Goal: Information Seeking & Learning: Compare options

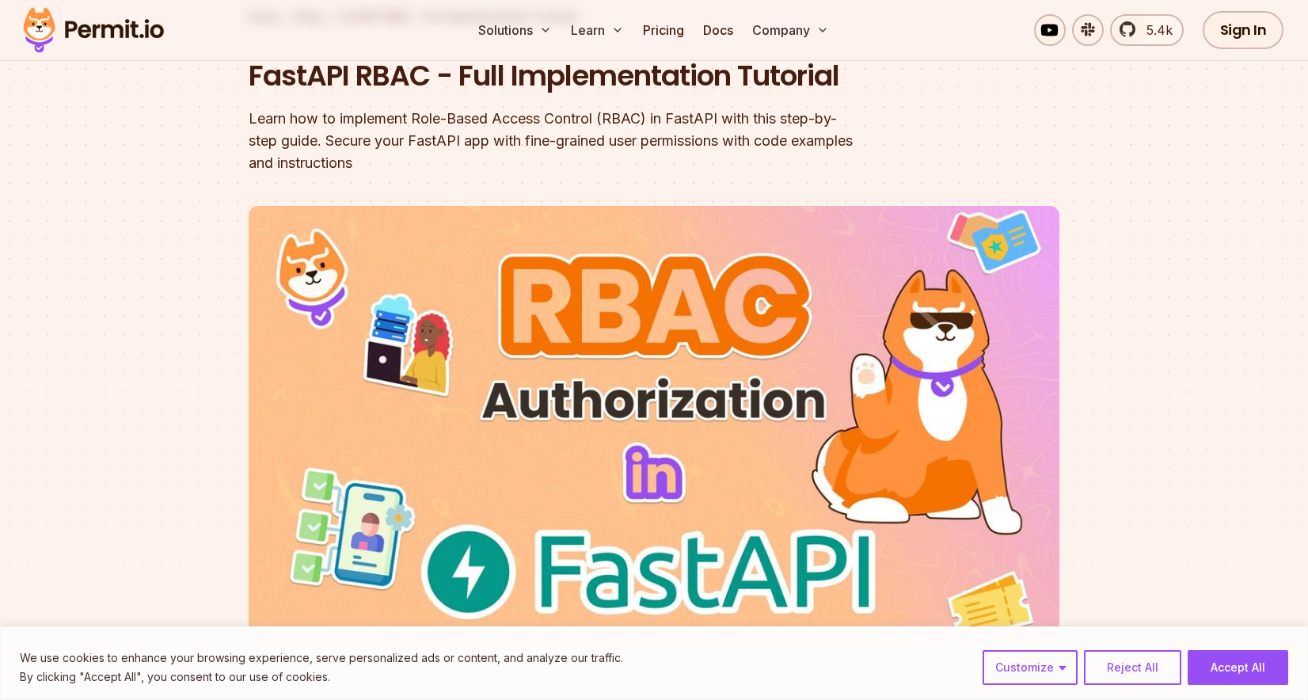
scroll to position [214, 0]
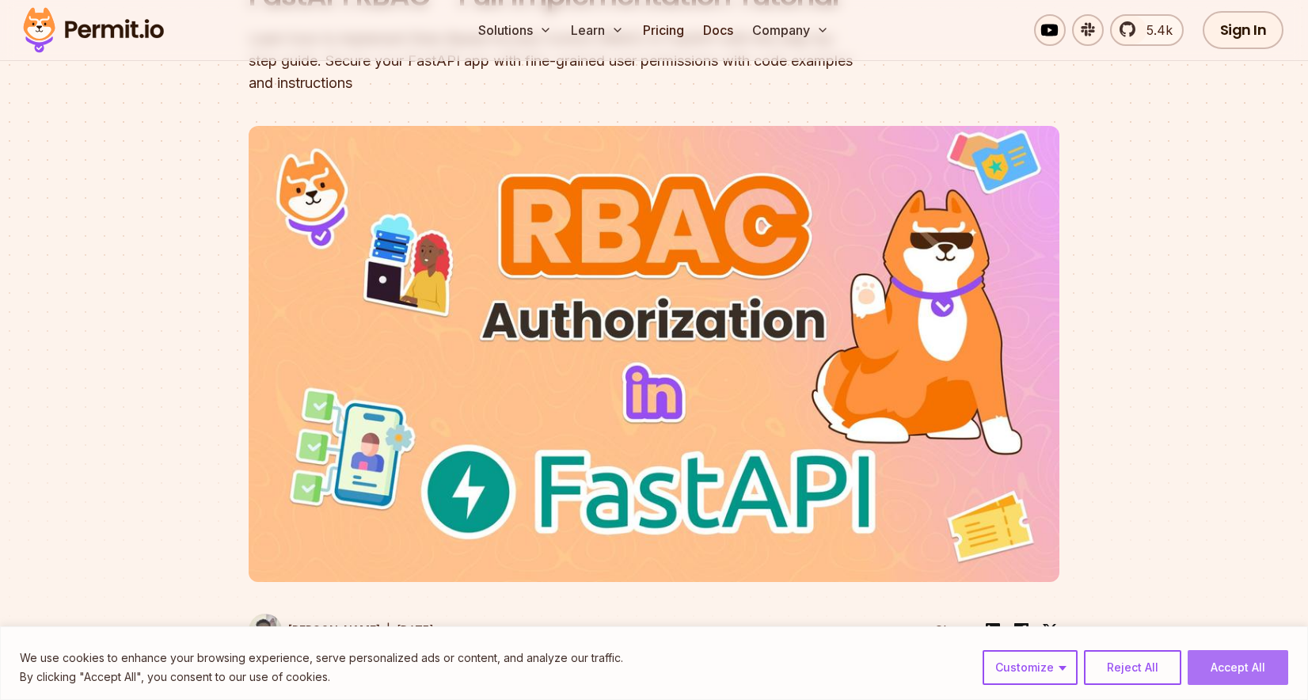
click at [1248, 674] on button "Accept All" at bounding box center [1238, 667] width 101 height 35
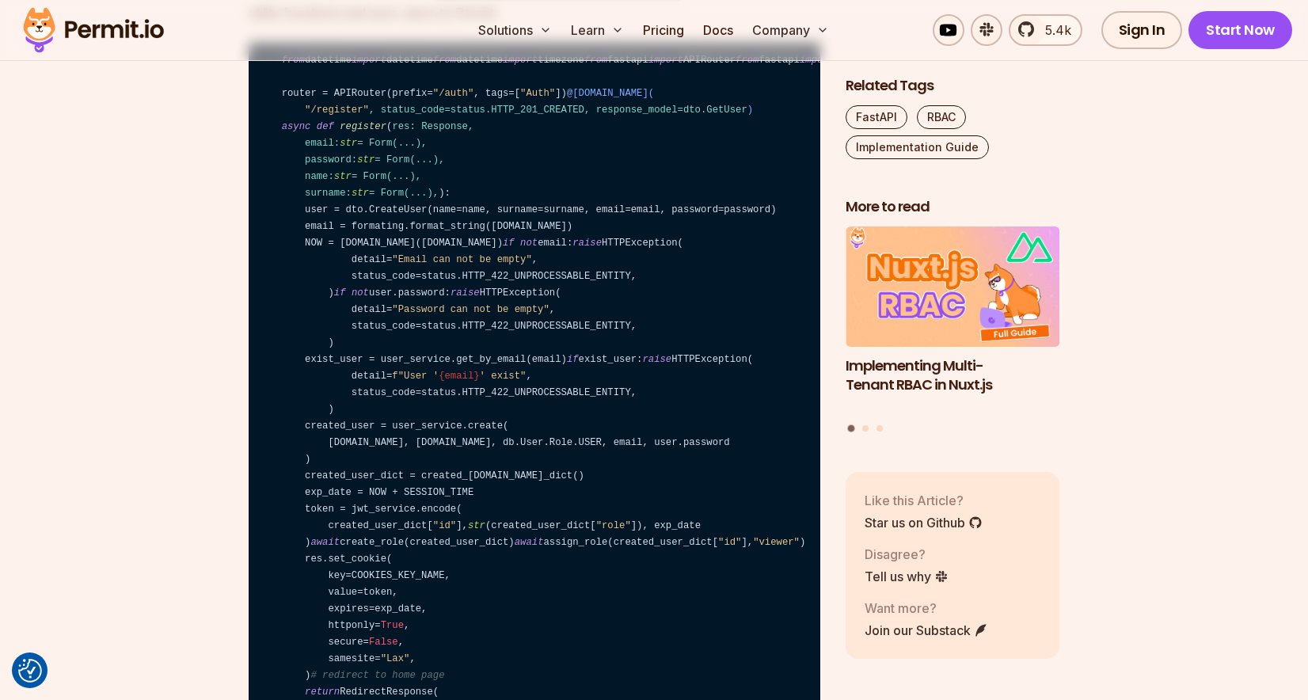
scroll to position [8926, 0]
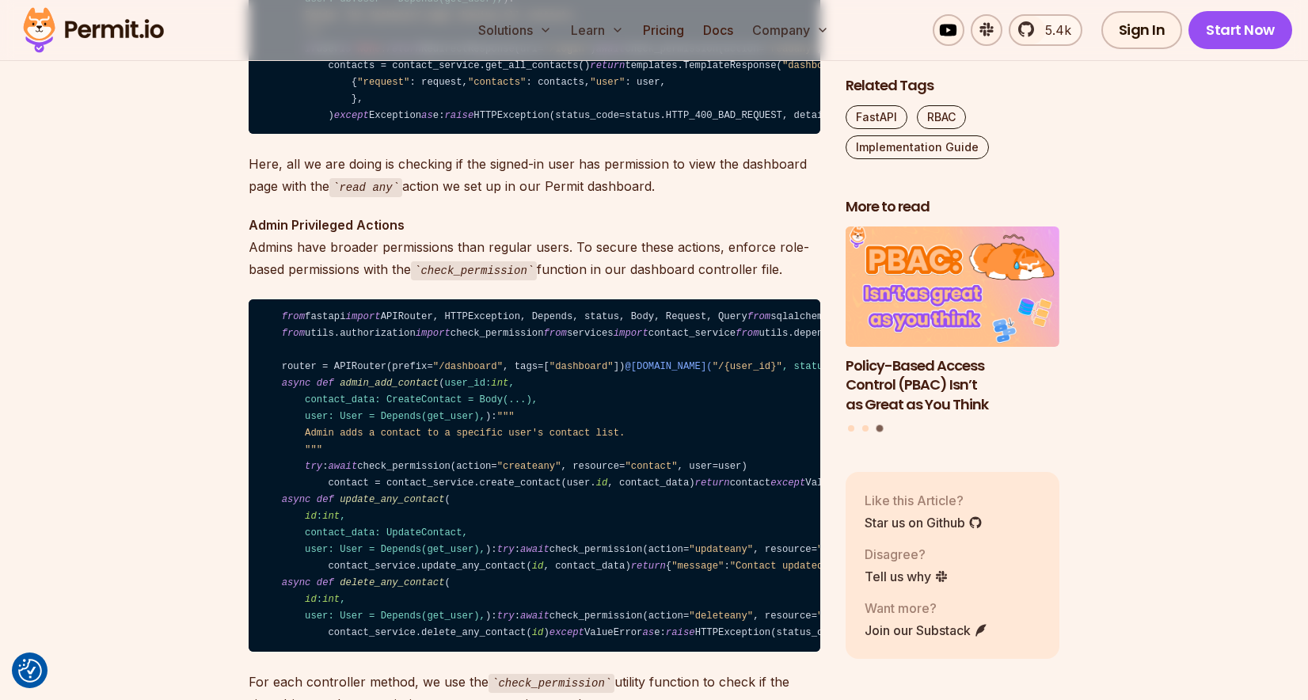
scroll to position [10119, 0]
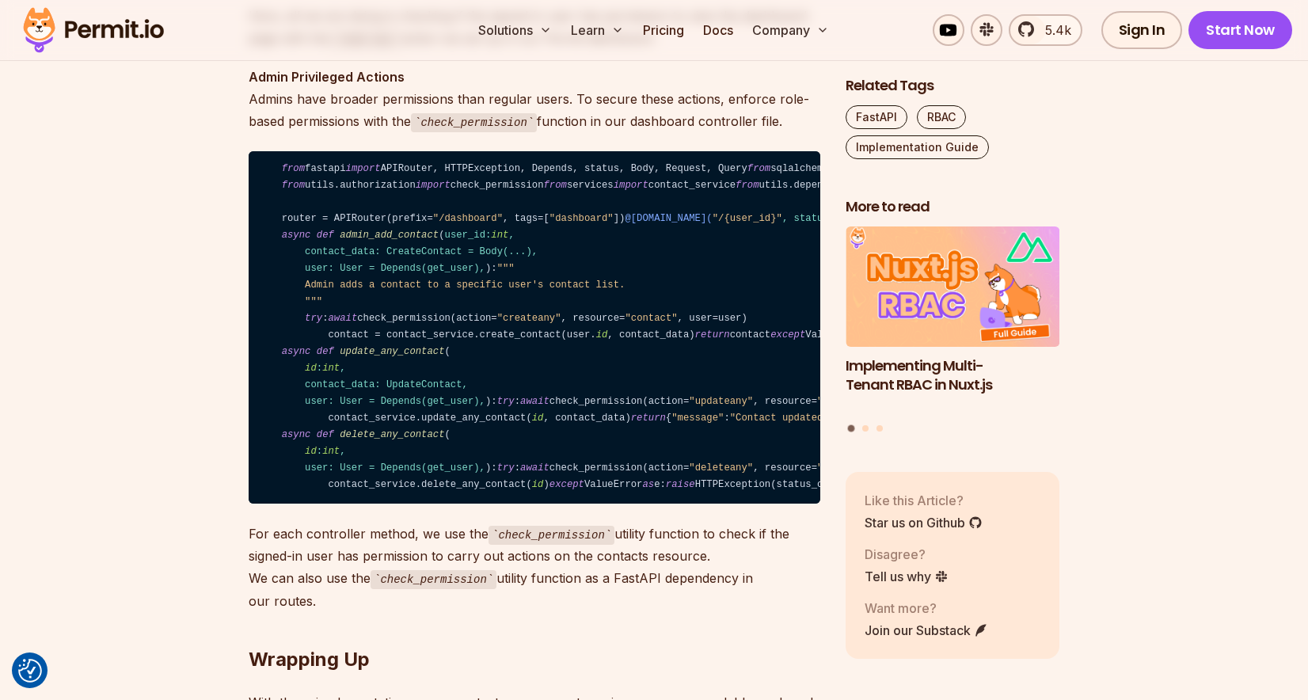
scroll to position [10288, 0]
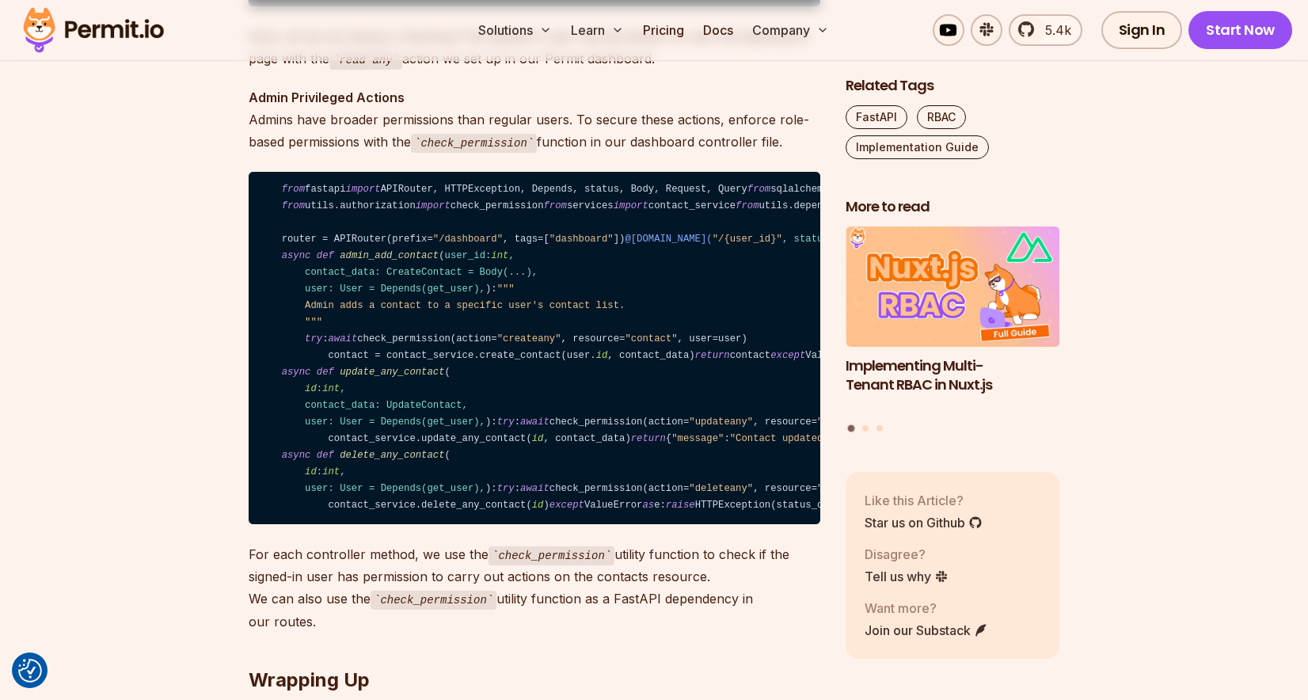
scroll to position [10243, 0]
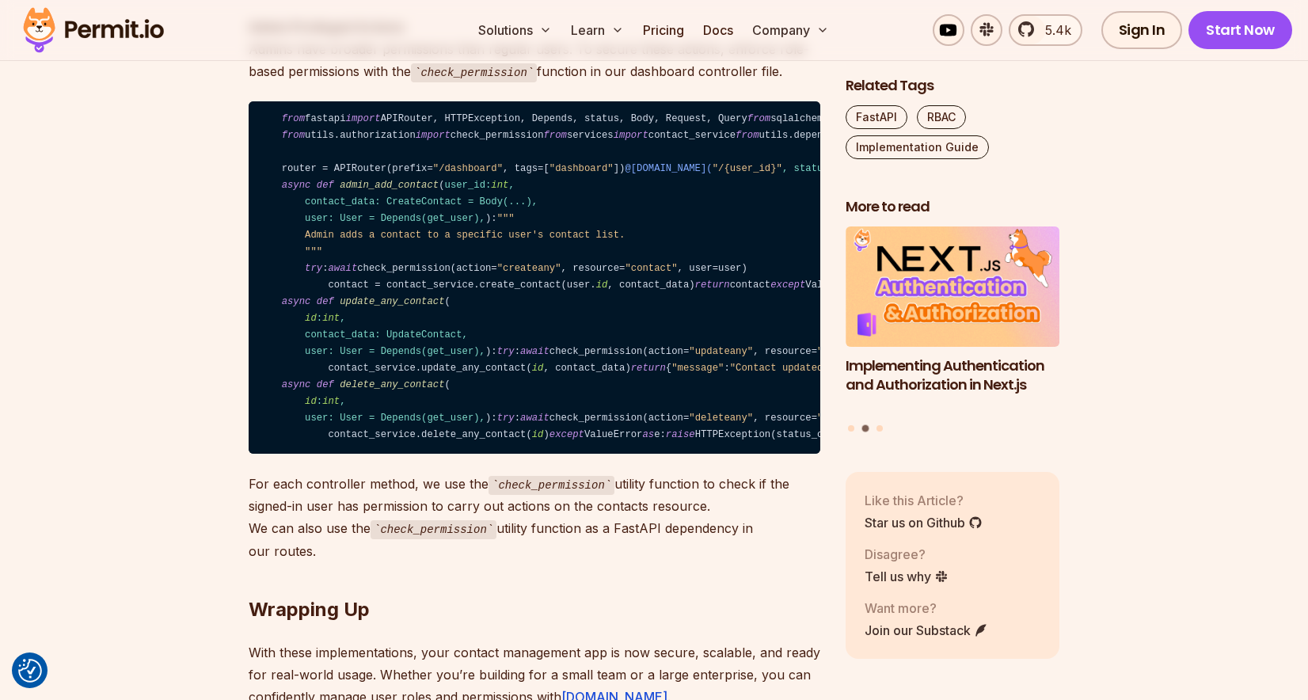
scroll to position [10315, 0]
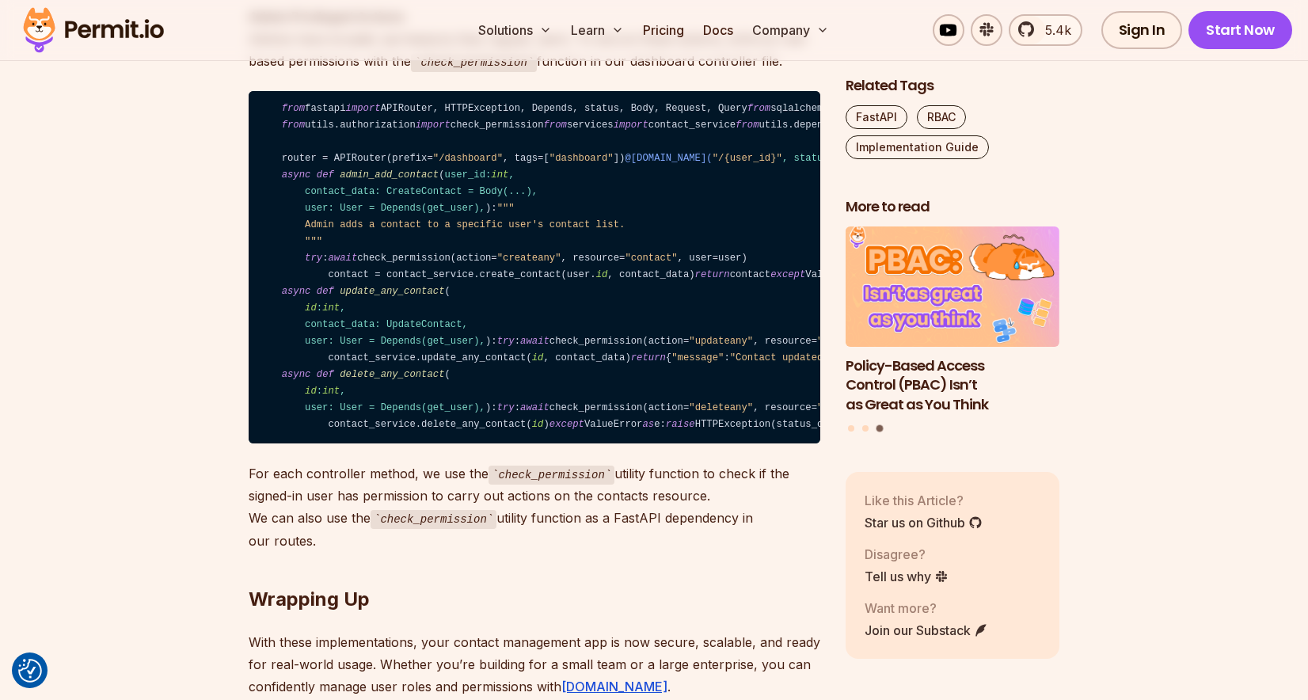
scroll to position [10330, 0]
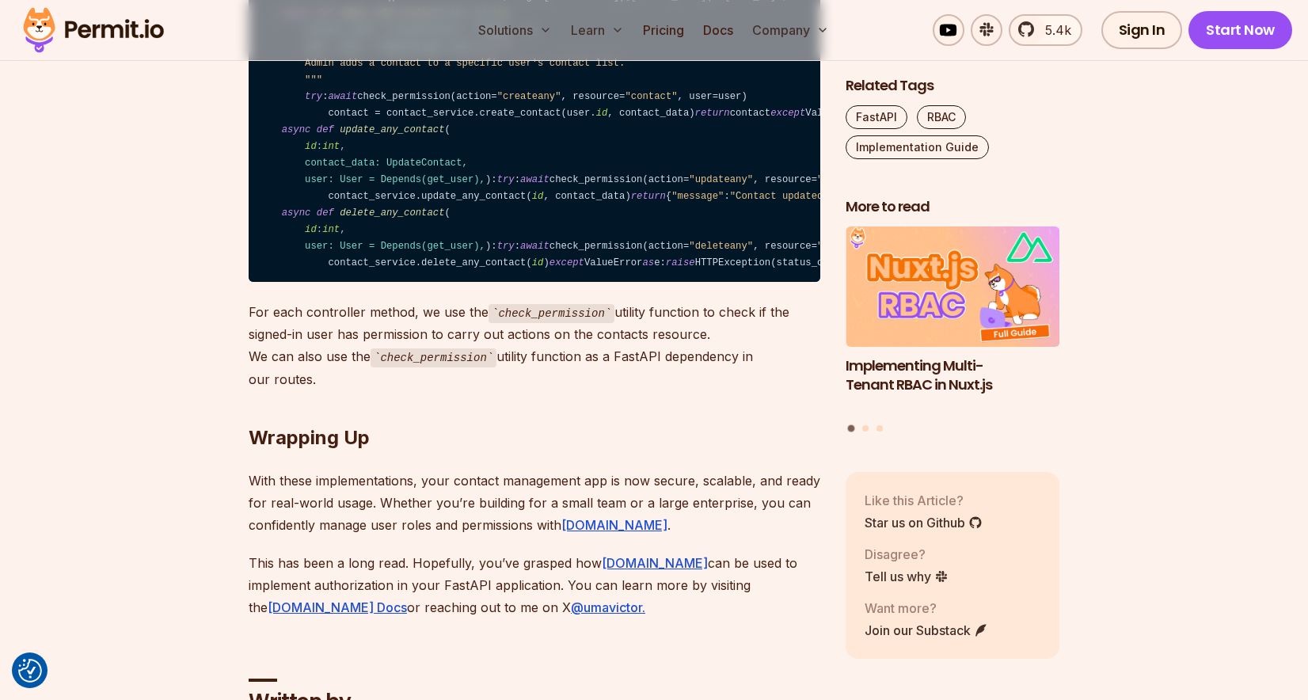
scroll to position [10560, 0]
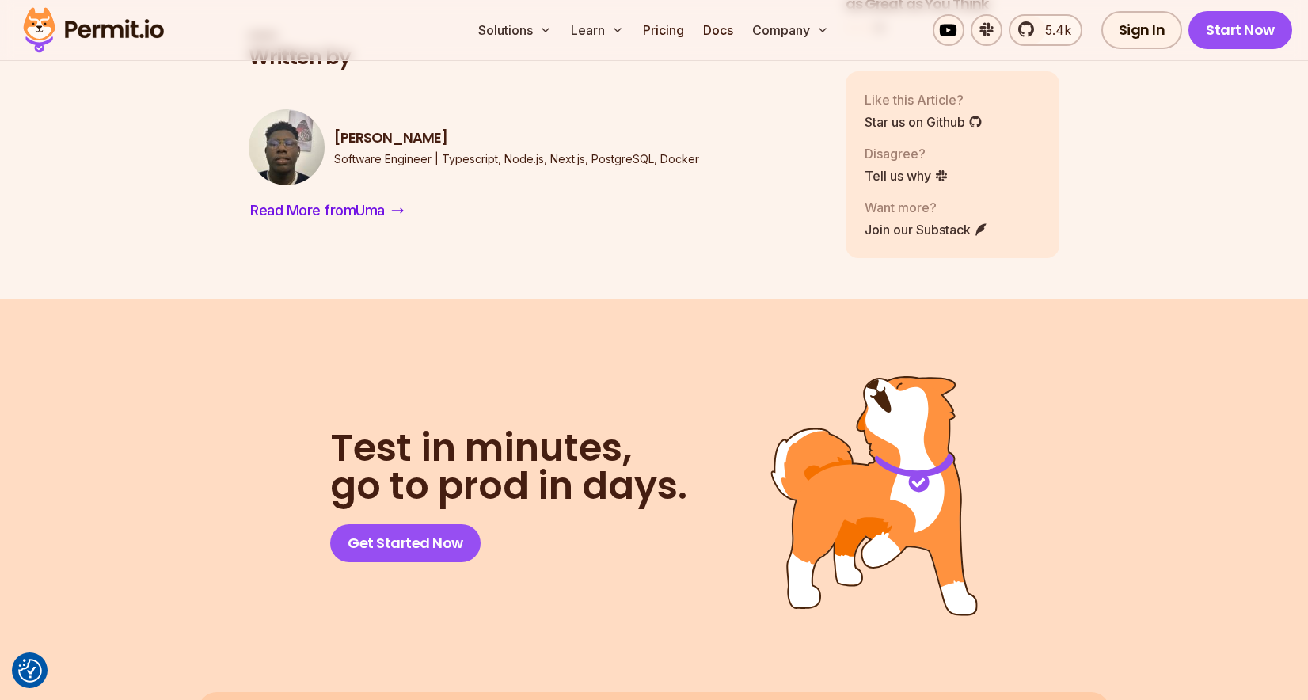
scroll to position [11133, 0]
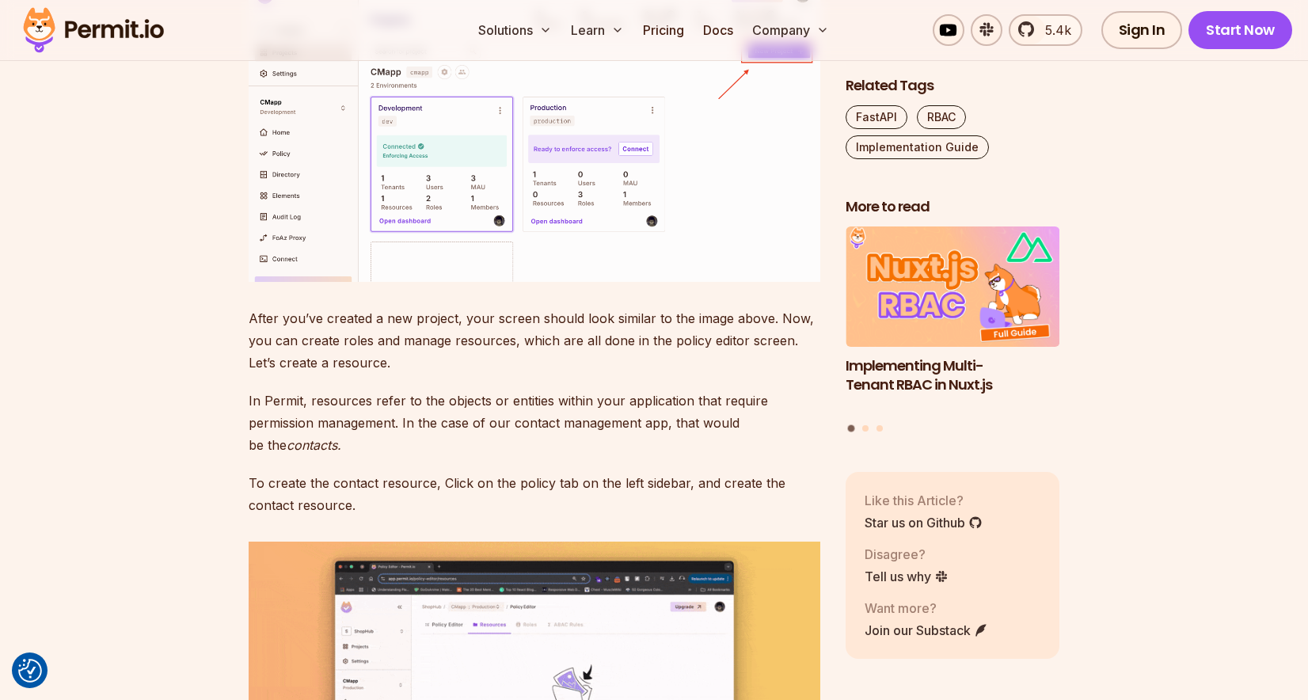
scroll to position [4250, 0]
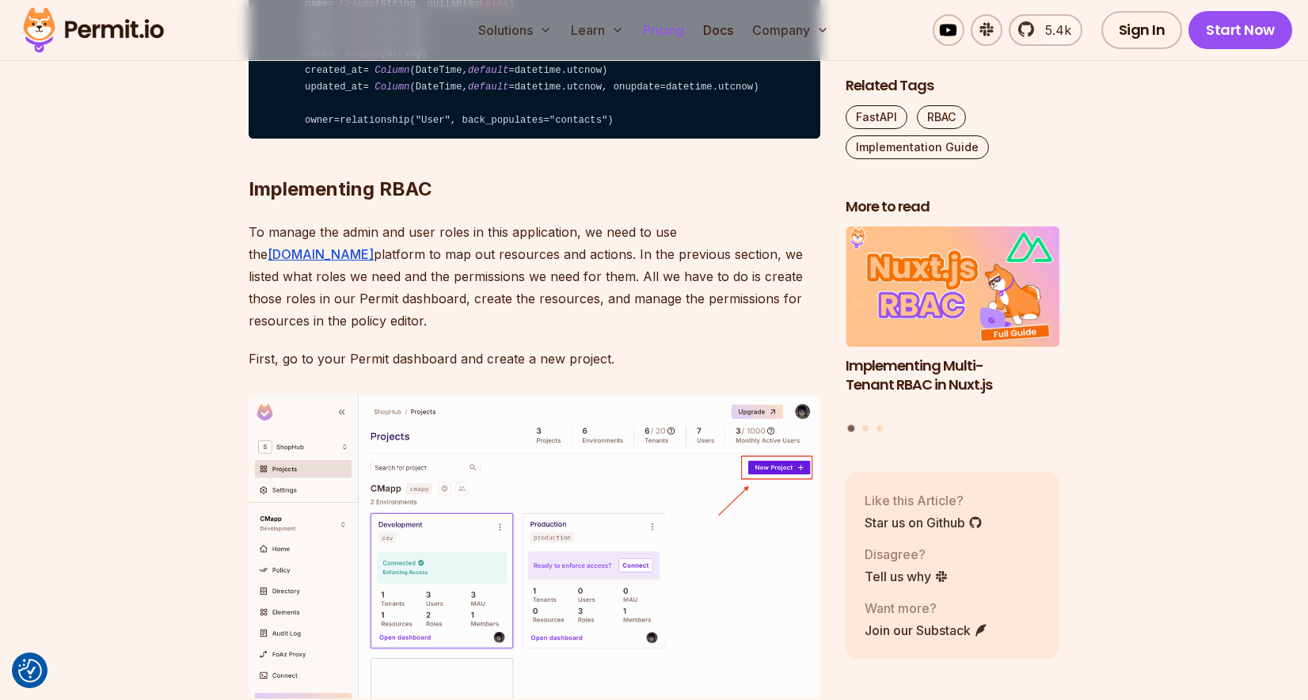
click at [643, 21] on link "Pricing" at bounding box center [664, 30] width 54 height 32
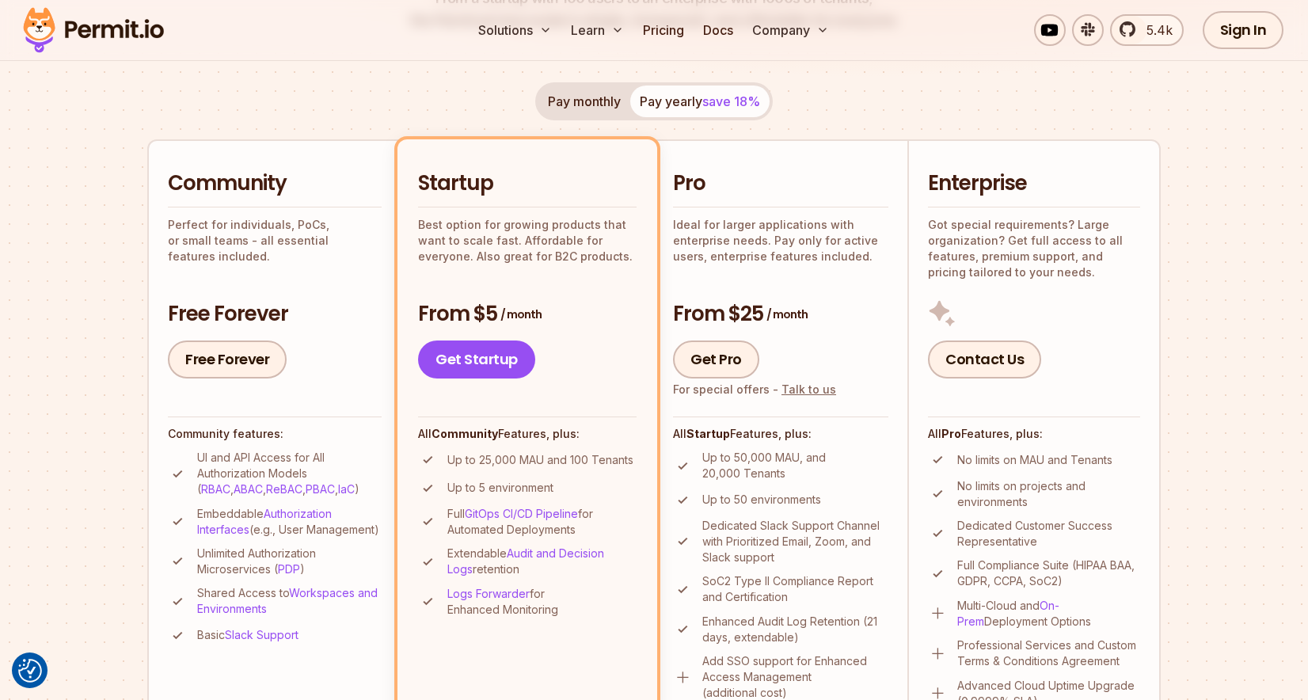
scroll to position [284, 0]
click at [242, 218] on p "Perfect for individuals, PoCs, or small teams - all essential features included." at bounding box center [275, 239] width 214 height 48
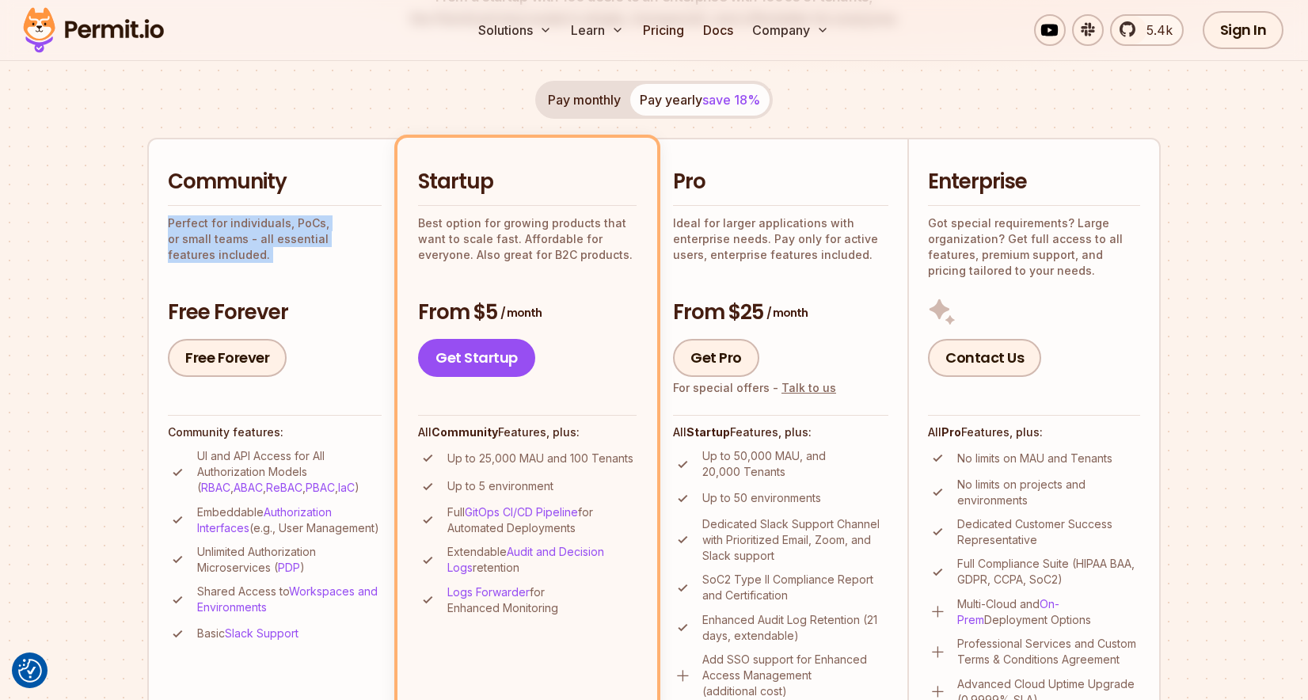
click at [271, 238] on p "Perfect for individuals, PoCs, or small teams - all essential features included." at bounding box center [275, 239] width 214 height 48
click at [305, 240] on p "Perfect for individuals, PoCs, or small teams - all essential features included." at bounding box center [275, 239] width 214 height 48
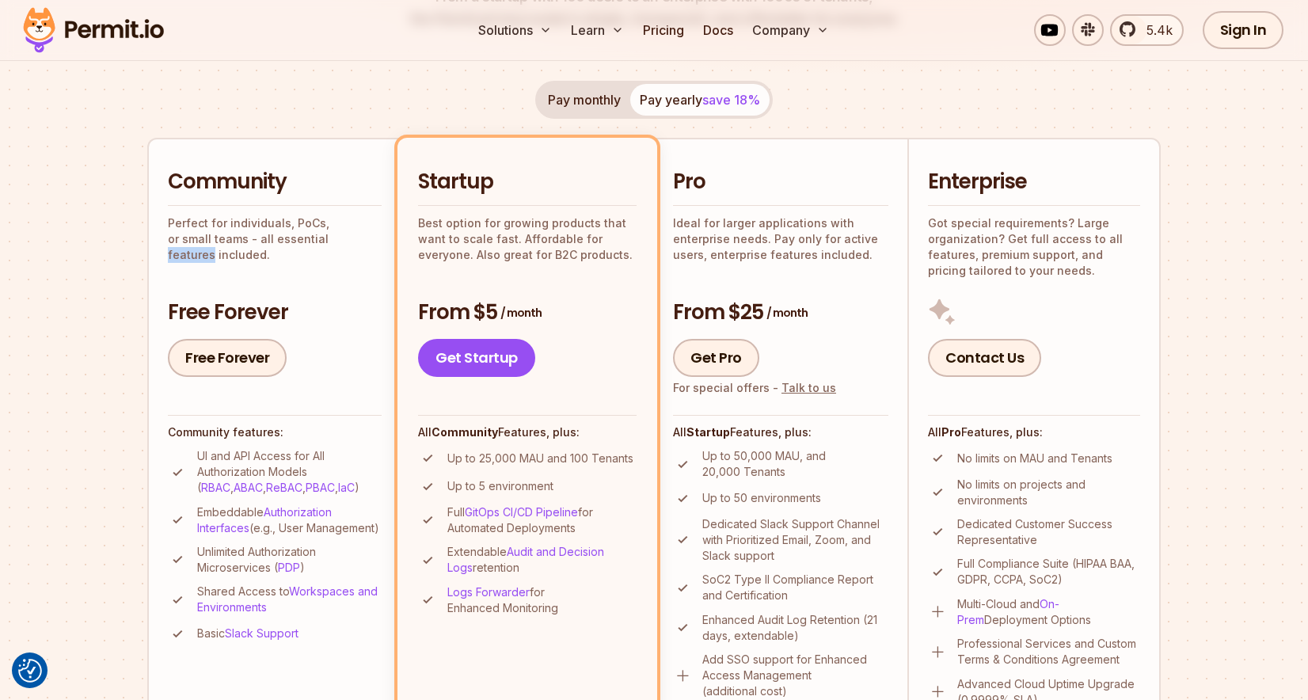
click at [305, 240] on p "Perfect for individuals, PoCs, or small teams - all essential features included." at bounding box center [275, 239] width 214 height 48
click at [314, 244] on p "Perfect for individuals, PoCs, or small teams - all essential features included." at bounding box center [275, 239] width 214 height 48
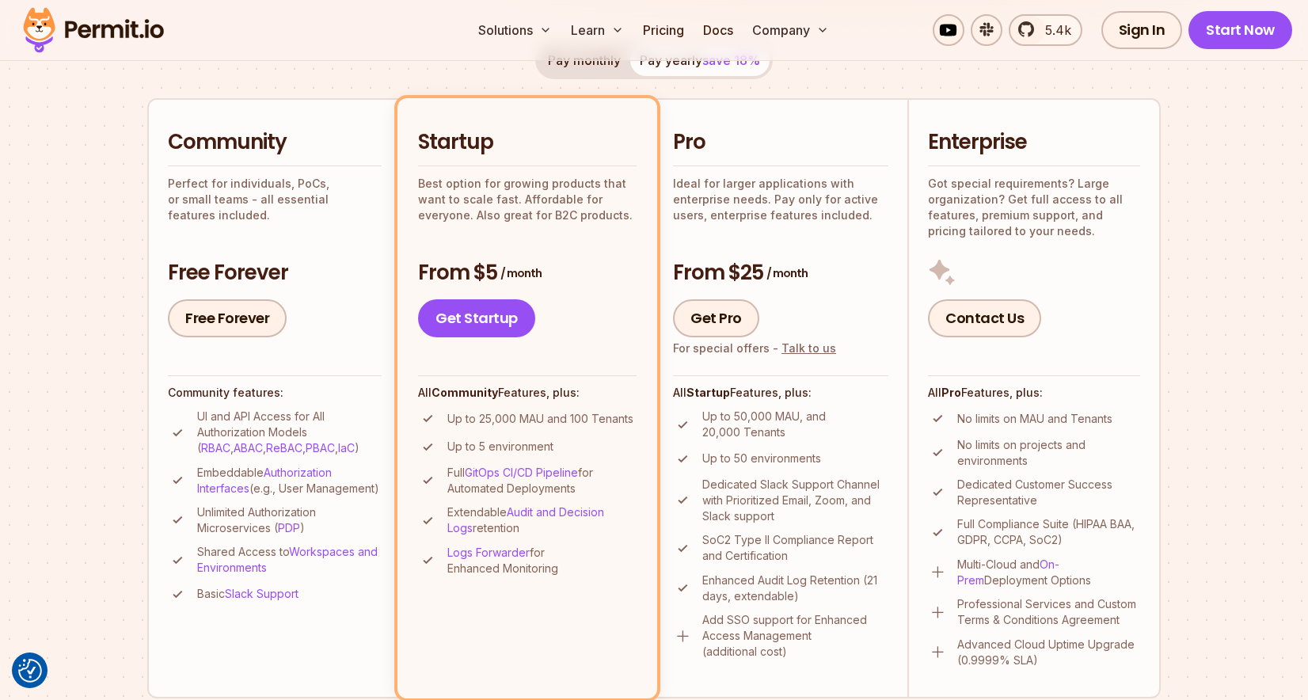
scroll to position [329, 0]
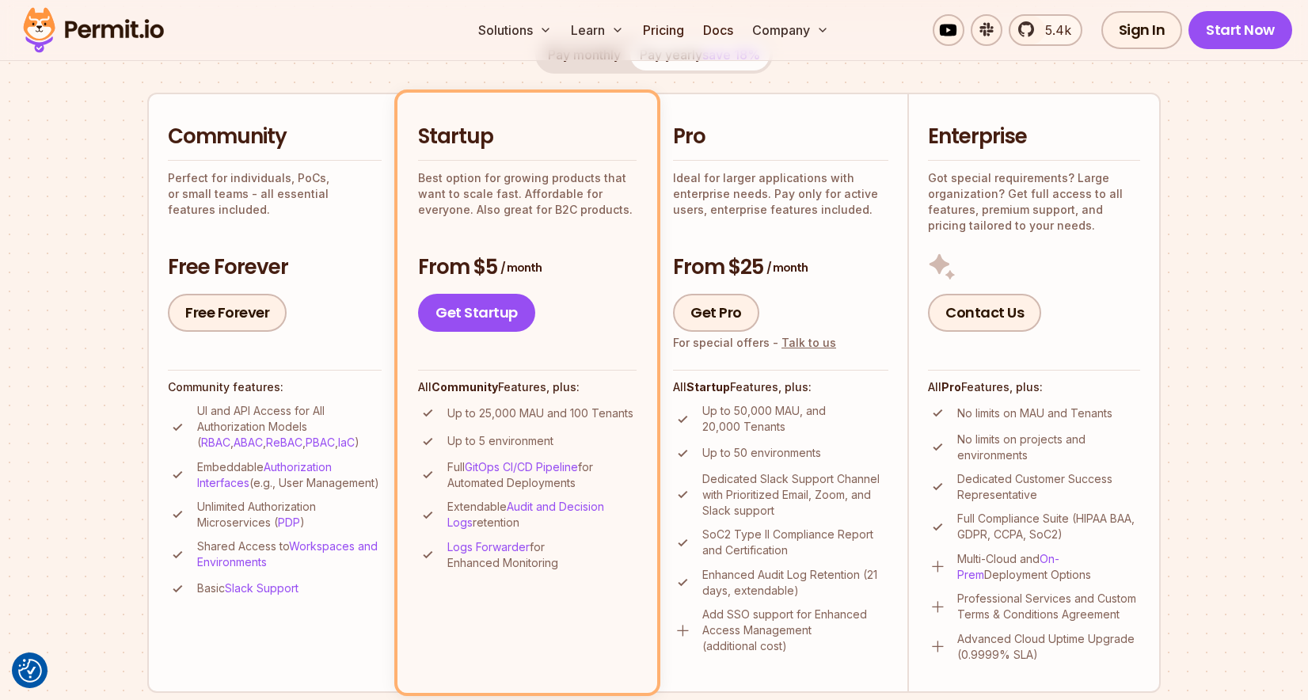
click at [524, 417] on p "Up to 25,000 MAU and 100 Tenants" at bounding box center [540, 413] width 186 height 16
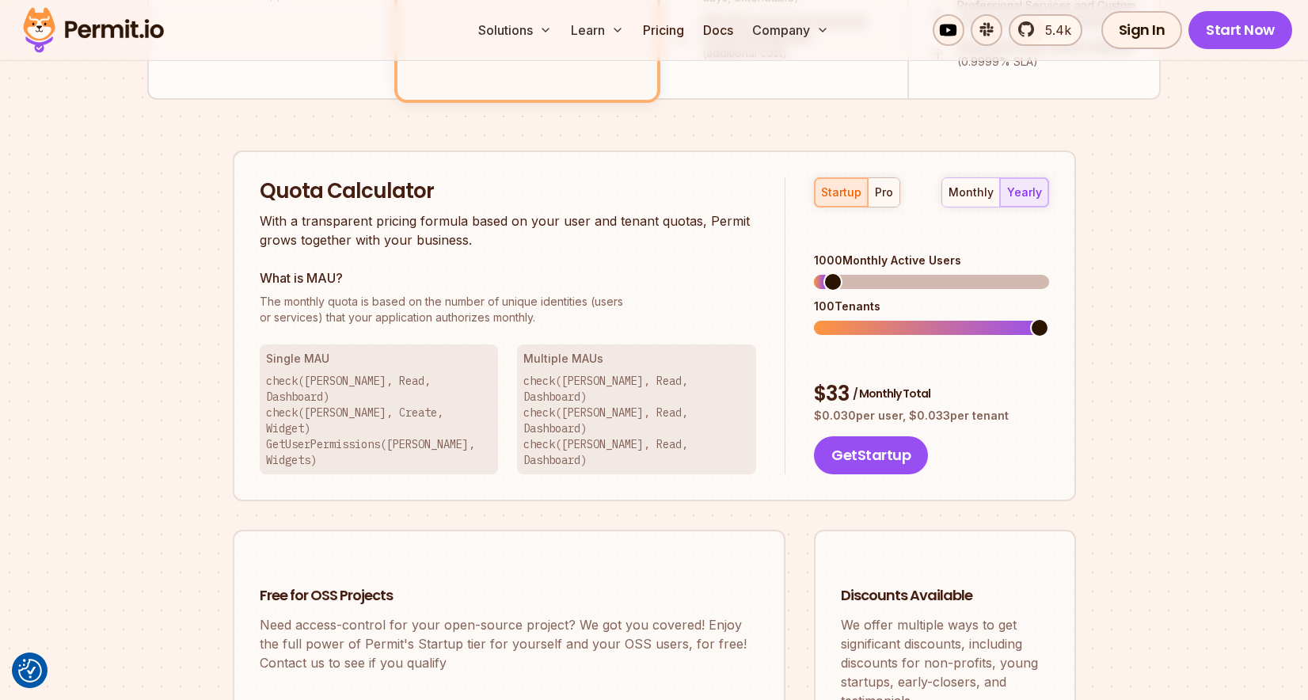
scroll to position [923, 0]
click at [307, 360] on h3 "Single MAU" at bounding box center [379, 358] width 227 height 16
click at [331, 386] on p "check(John, Read, Dashboard) check(John, Create, Widget) GetUserPermissions(Joh…" at bounding box center [379, 419] width 227 height 95
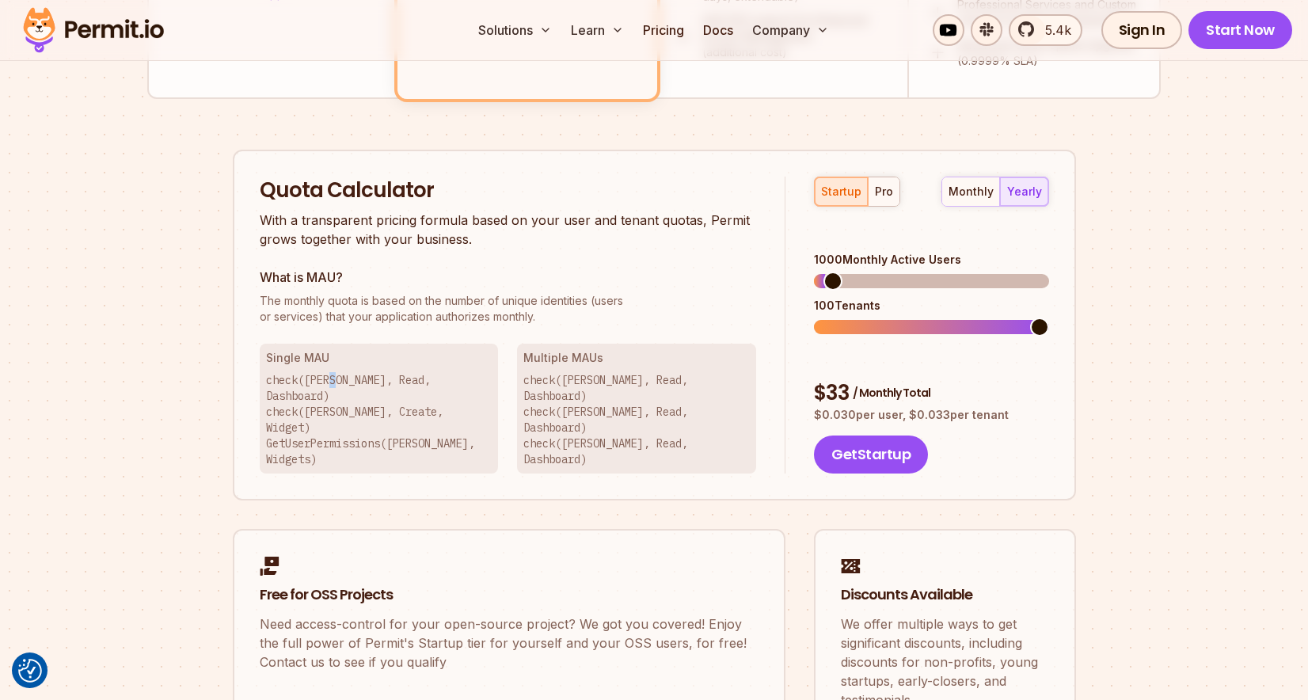
click at [331, 386] on p "check(John, Read, Dashboard) check(John, Create, Widget) GetUserPermissions(Joh…" at bounding box center [379, 419] width 227 height 95
click at [365, 394] on p "check(John, Read, Dashboard) check(John, Create, Widget) GetUserPermissions(Joh…" at bounding box center [379, 419] width 227 height 95
click at [440, 394] on p "check(John, Read, Dashboard) check(John, Create, Widget) GetUserPermissions(Joh…" at bounding box center [379, 419] width 227 height 95
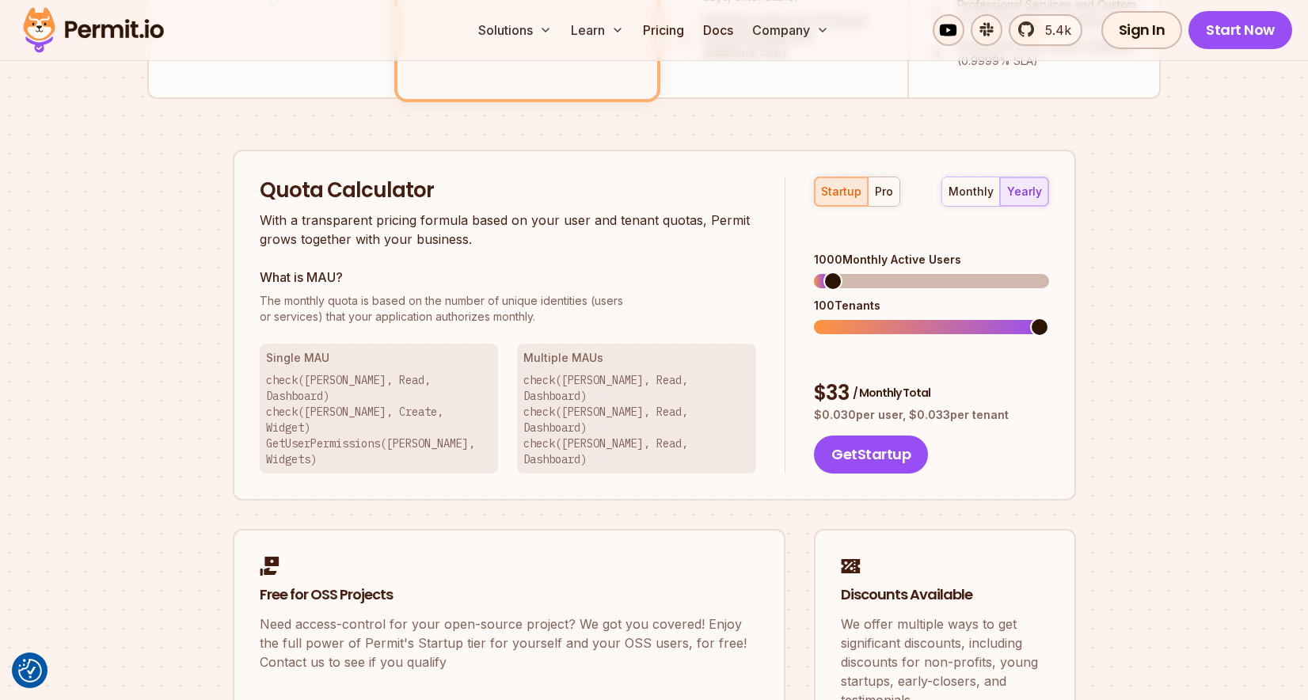
click at [440, 394] on p "check(John, Read, Dashboard) check(John, Create, Widget) GetUserPermissions(Joh…" at bounding box center [379, 419] width 227 height 95
click at [440, 413] on p "check(John, Read, Dashboard) check(John, Create, Widget) GetUserPermissions(Joh…" at bounding box center [379, 419] width 227 height 95
click at [493, 399] on div "Single MAU check(John, Read, Dashboard) check(John, Create, Widget) GetUserPerm…" at bounding box center [379, 409] width 239 height 130
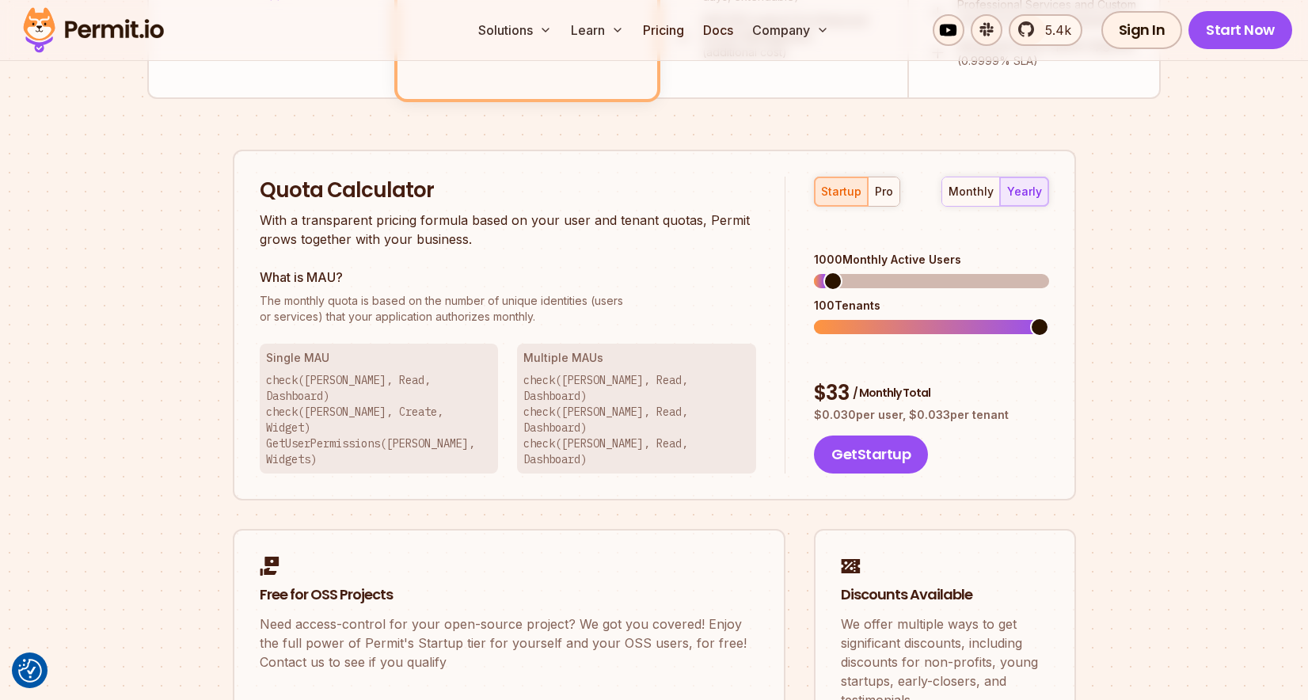
click at [351, 299] on span "The monthly quota is based on the number of unique identities (users" at bounding box center [508, 301] width 497 height 16
click at [397, 298] on span "The monthly quota is based on the number of unique identities (users" at bounding box center [508, 301] width 497 height 16
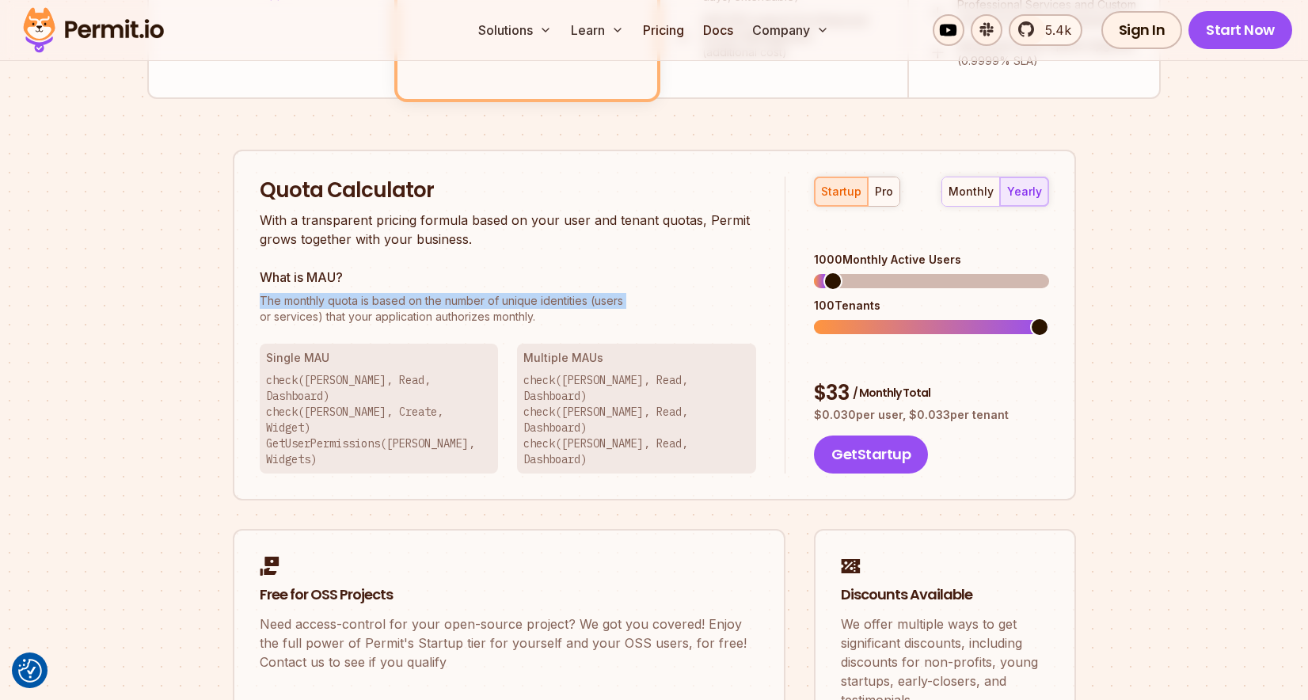
click at [414, 303] on span "The monthly quota is based on the number of unique identities (users" at bounding box center [508, 301] width 497 height 16
click at [416, 320] on p "The monthly quota is based on the number of unique identities (users or service…" at bounding box center [508, 309] width 497 height 32
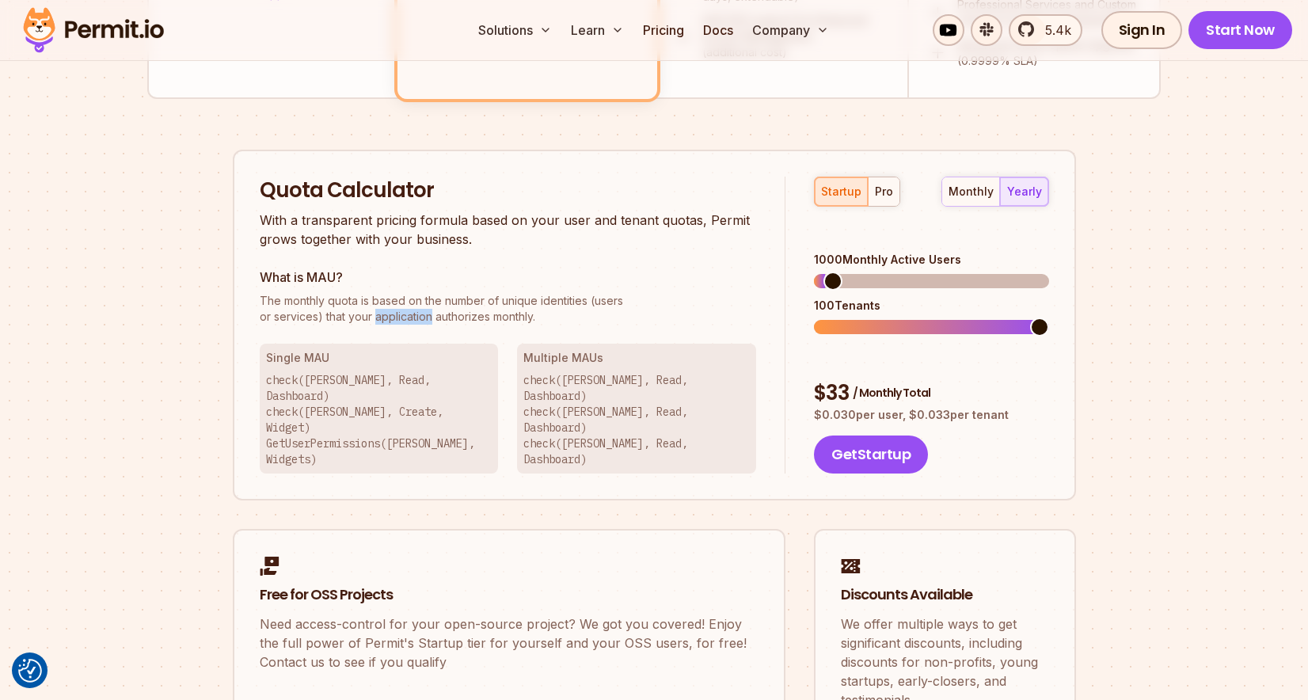
click at [416, 320] on p "The monthly quota is based on the number of unique identities (users or service…" at bounding box center [508, 309] width 497 height 32
click at [474, 320] on p "The monthly quota is based on the number of unique identities (users or service…" at bounding box center [508, 309] width 497 height 32
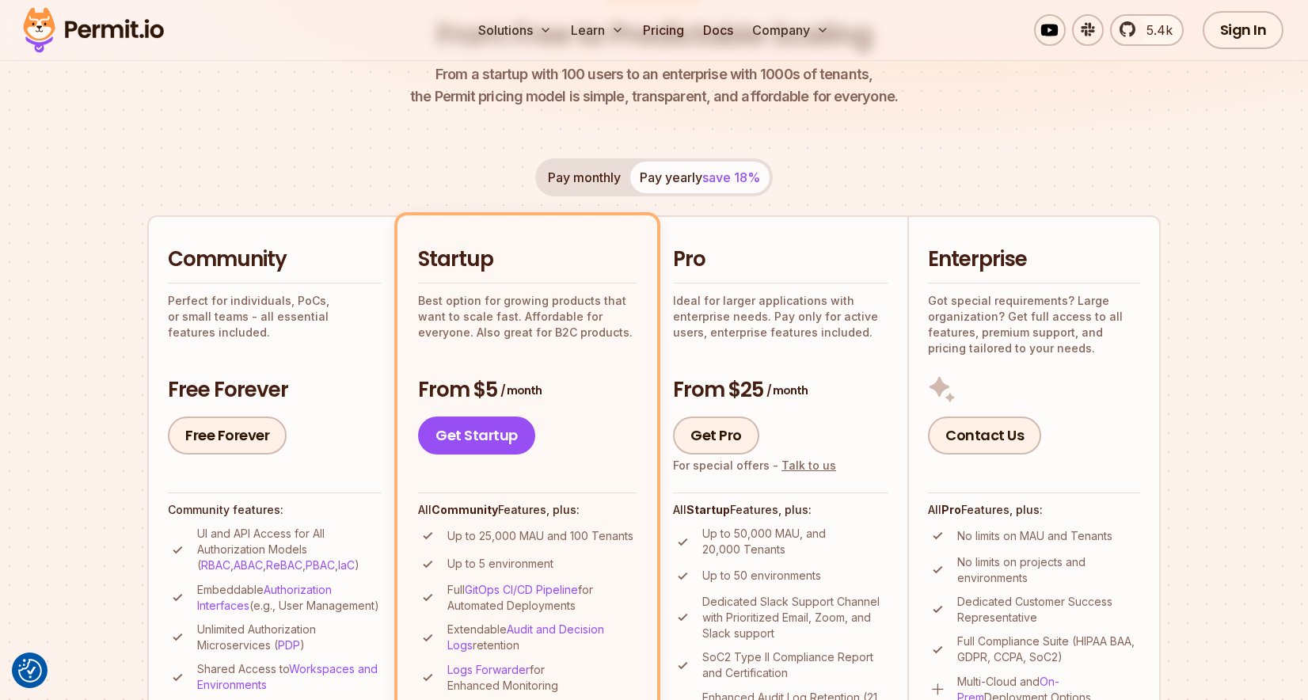
scroll to position [211, 0]
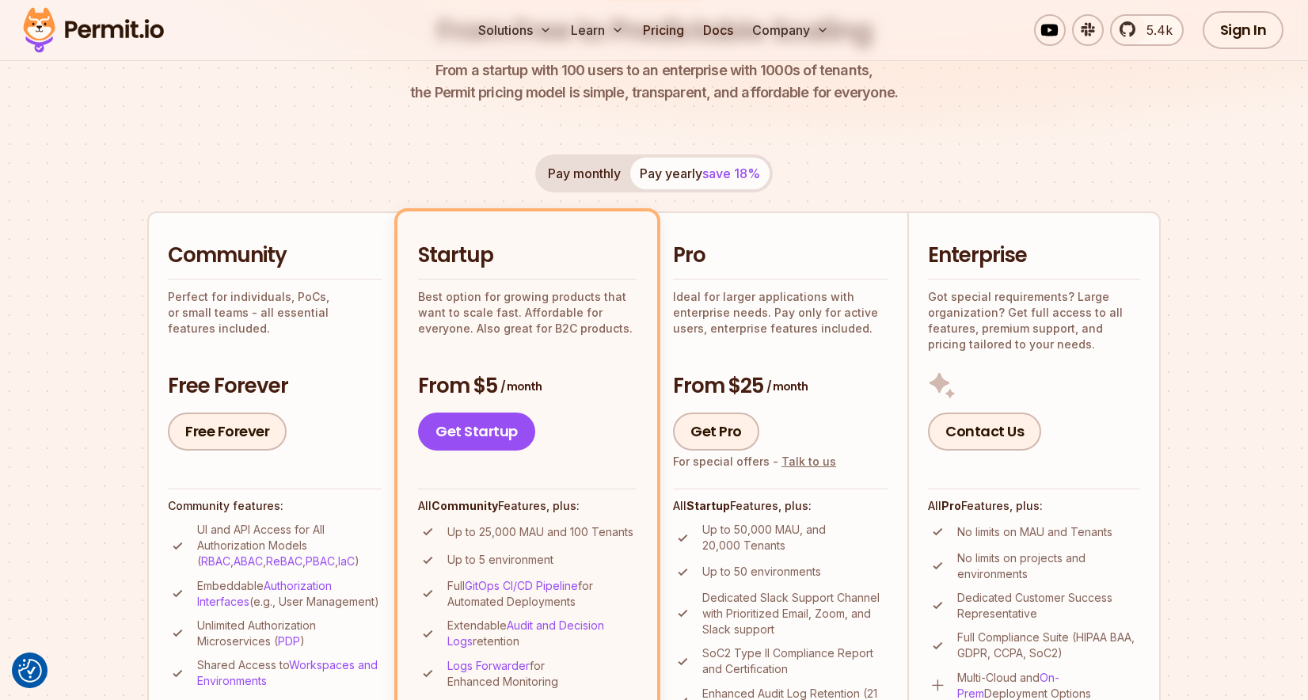
click at [262, 531] on p "UI and API Access for All Authorization Models ( RBAC , ABAC , ReBAC , PBAC , I…" at bounding box center [289, 546] width 185 height 48
click at [264, 551] on p "UI and API Access for All Authorization Models ( RBAC , ABAC , ReBAC , PBAC , I…" at bounding box center [289, 546] width 185 height 48
click at [244, 241] on li "Community Perfect for individuals, PoCs, or small teams - all essential feature…" at bounding box center [273, 511] width 253 height 600
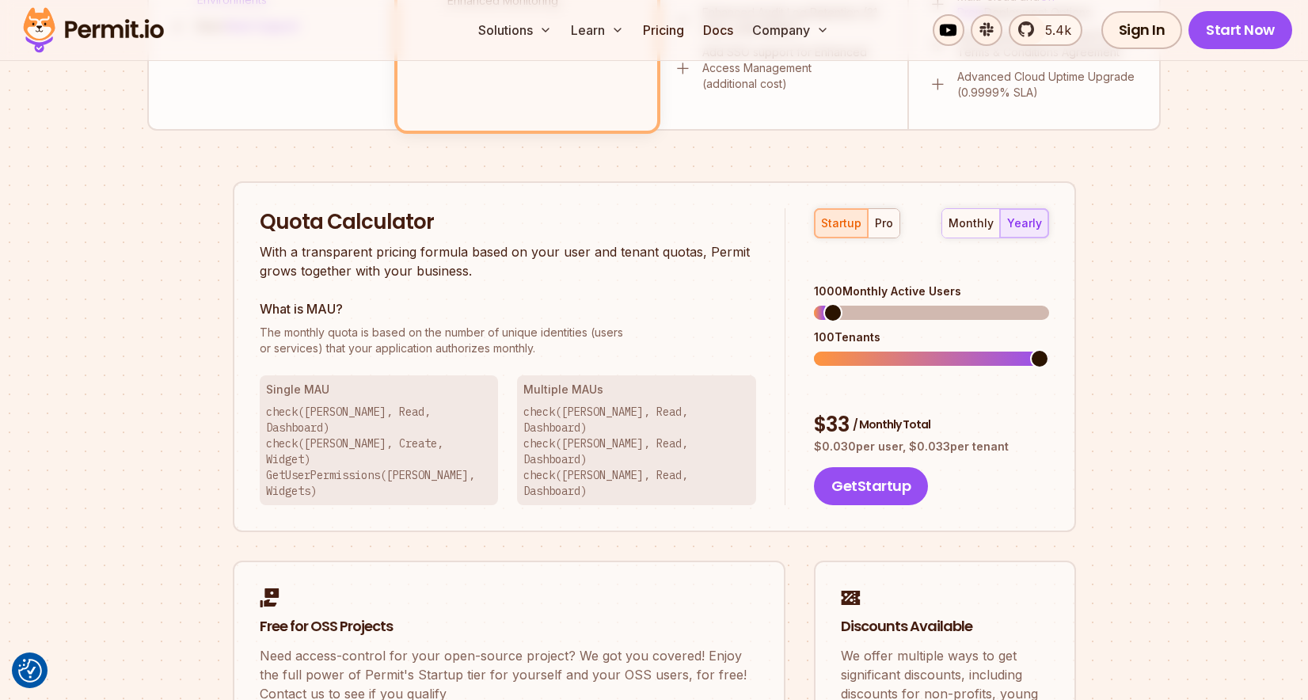
scroll to position [950, 0]
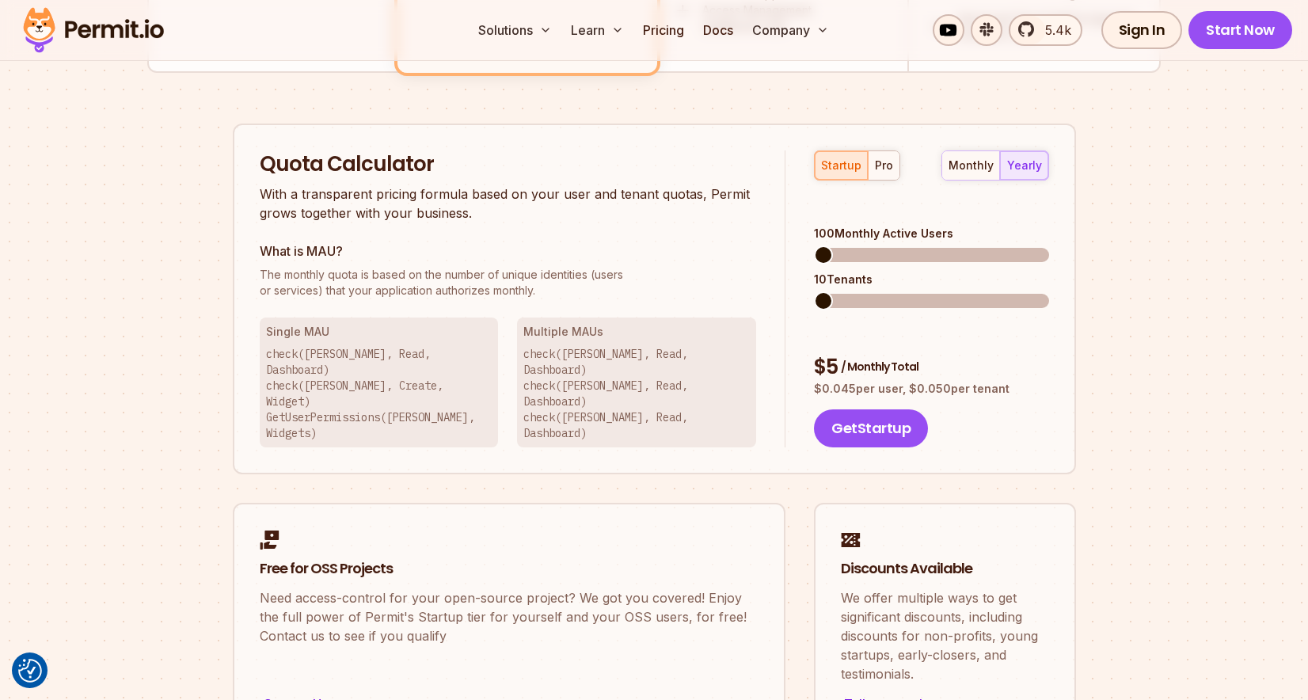
click at [814, 246] on span at bounding box center [823, 255] width 19 height 19
click at [974, 166] on div "monthly" at bounding box center [971, 166] width 45 height 16
click at [822, 158] on div "startup pro" at bounding box center [857, 165] width 86 height 30
click at [876, 166] on div "pro" at bounding box center [884, 166] width 18 height 16
click at [833, 165] on div "startup" at bounding box center [841, 166] width 40 height 16
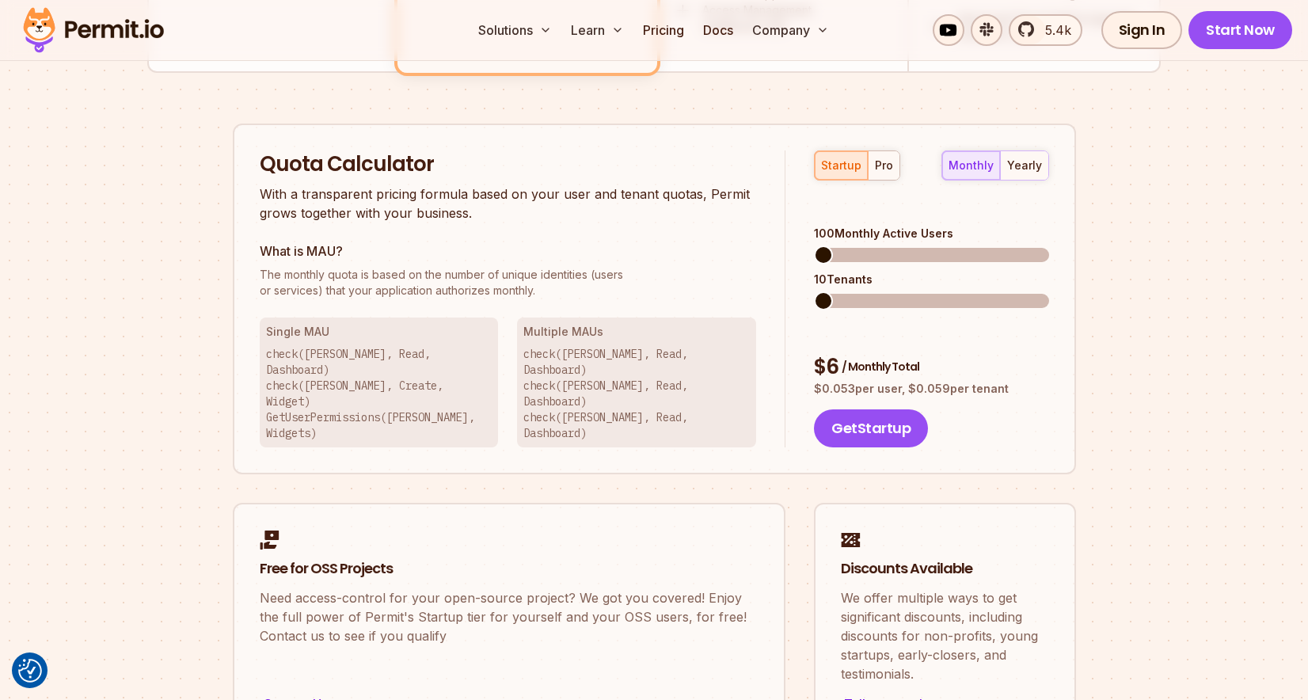
click at [814, 246] on span at bounding box center [823, 255] width 19 height 19
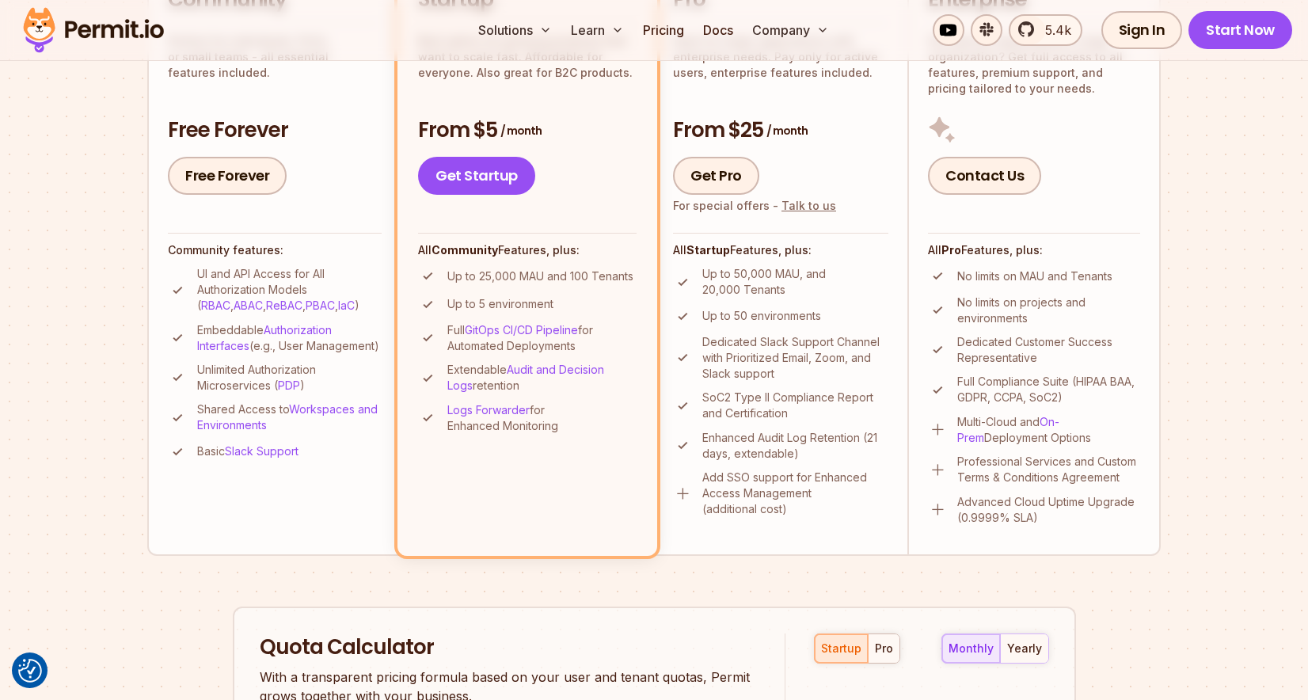
scroll to position [463, 0]
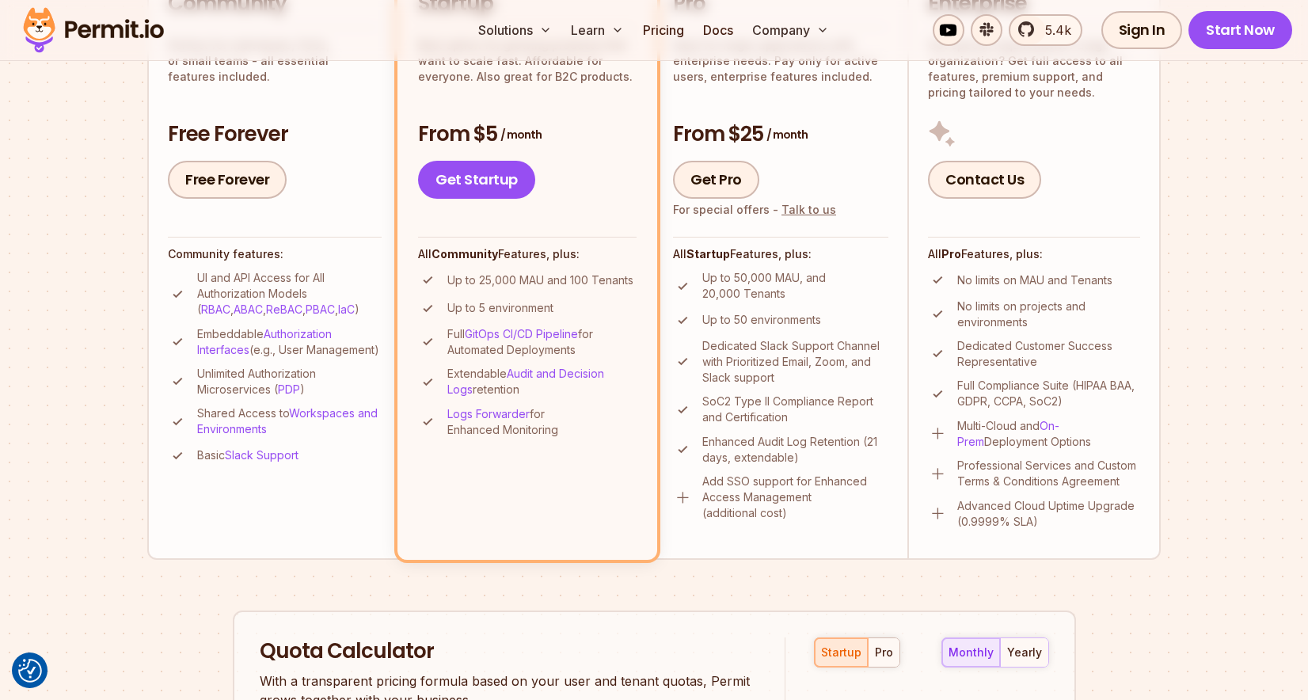
click at [360, 321] on ul "UI and API Access for All Authorization Models ( RBAC , ABAC , ReBAC , PBAC , I…" at bounding box center [275, 368] width 214 height 196
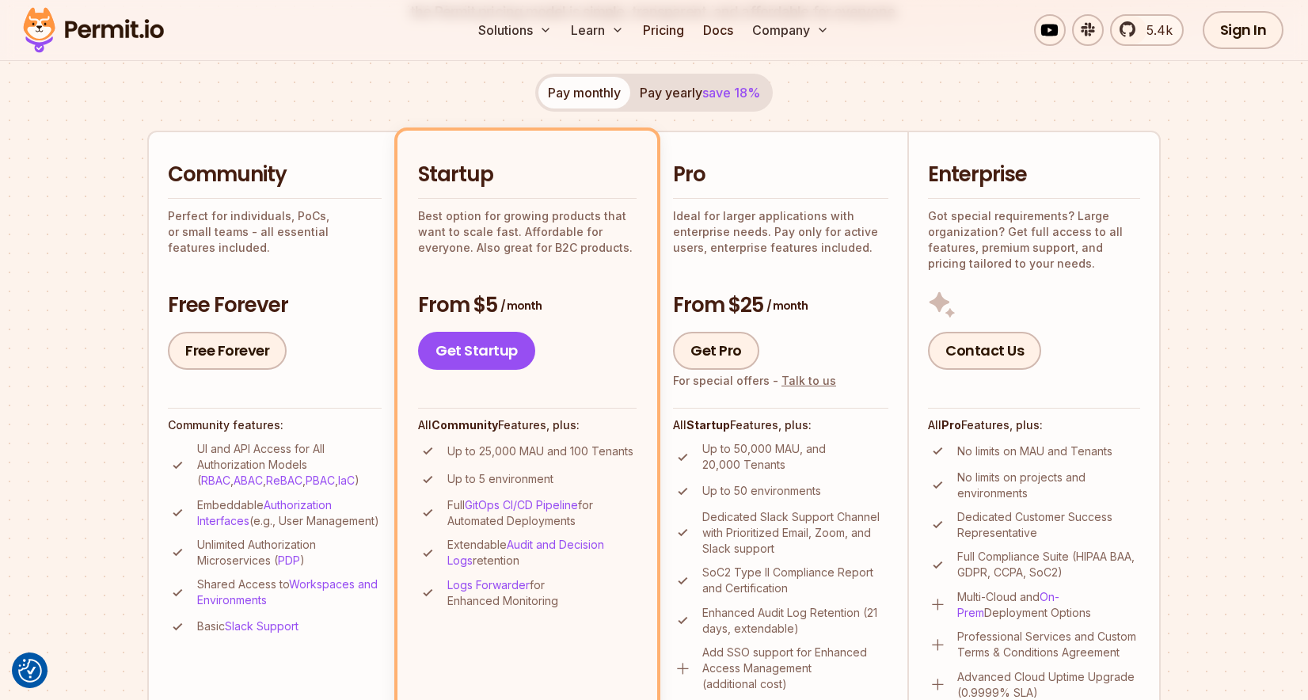
scroll to position [289, 0]
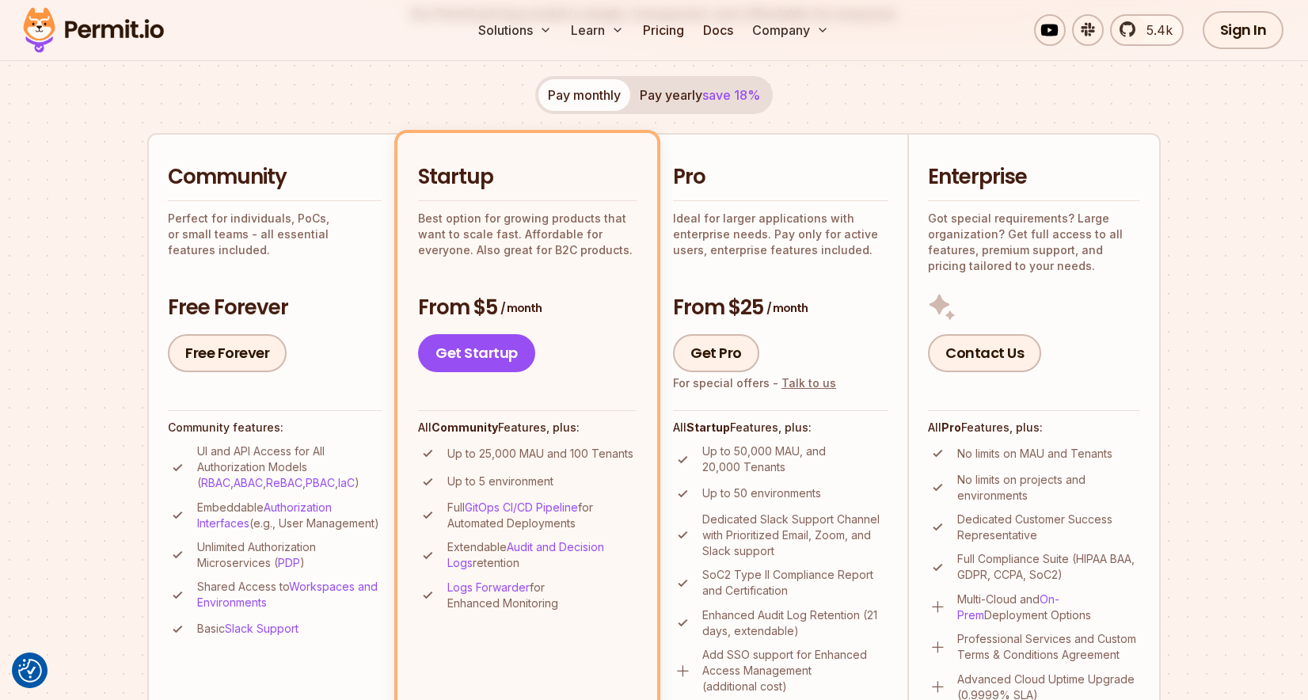
click at [314, 192] on div "Community Perfect for individuals, PoCs, or small teams - all essential feature…" at bounding box center [275, 210] width 214 height 94
click at [253, 352] on link "Free Forever" at bounding box center [227, 353] width 119 height 38
click at [380, 211] on p "Perfect for individuals, PoCs, or small teams - all essential features included." at bounding box center [275, 235] width 214 height 48
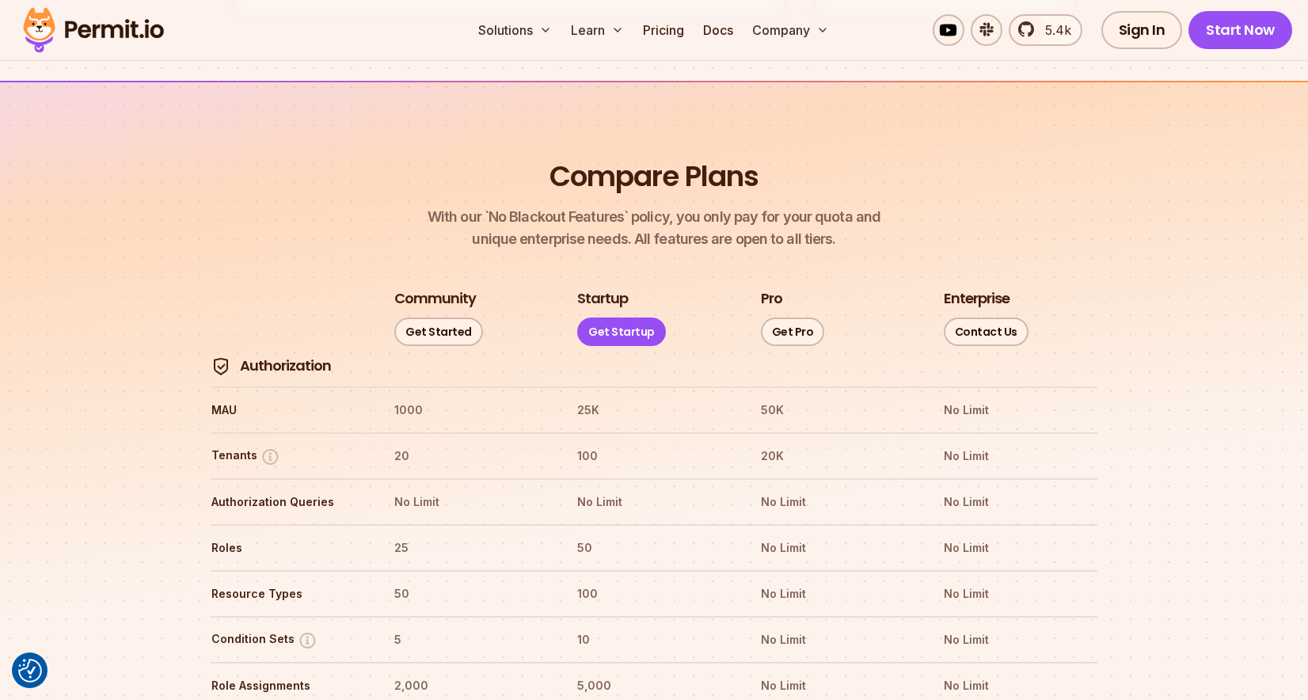
scroll to position [1676, 0]
click at [401, 396] on th "1000" at bounding box center [471, 408] width 154 height 25
click at [265, 445] on img at bounding box center [271, 455] width 20 height 20
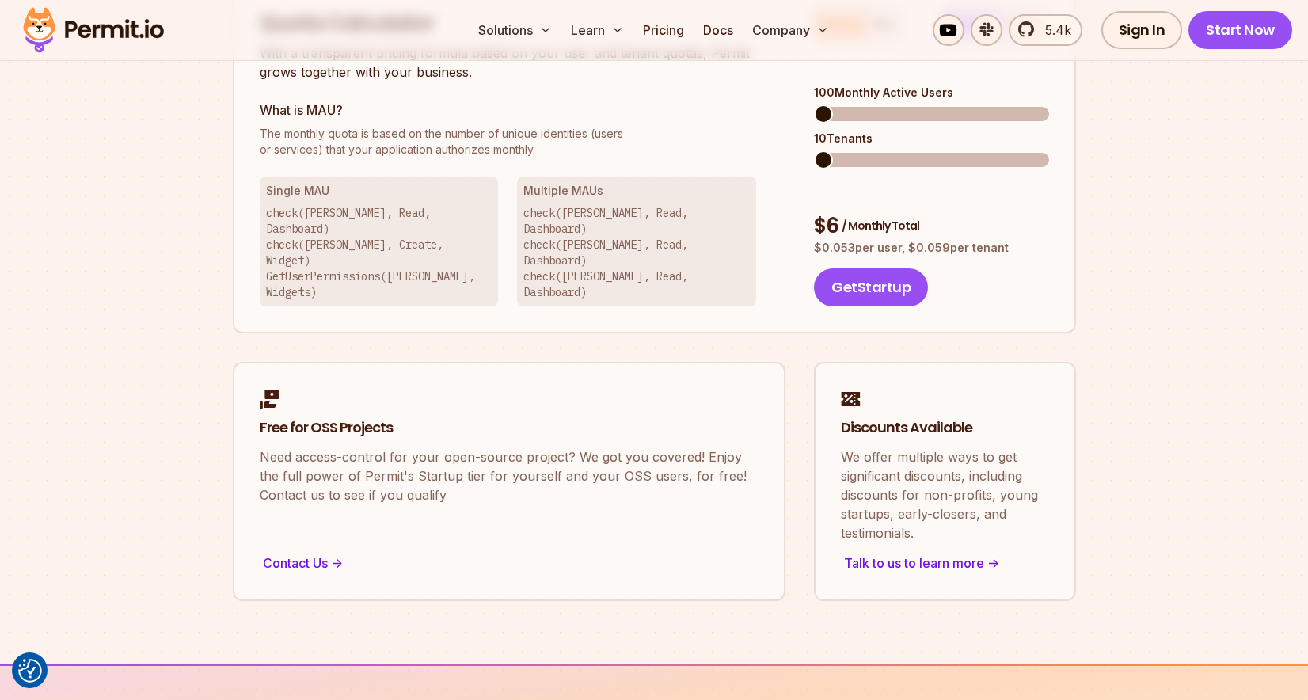
scroll to position [0, 0]
